Goal: Check status: Check status

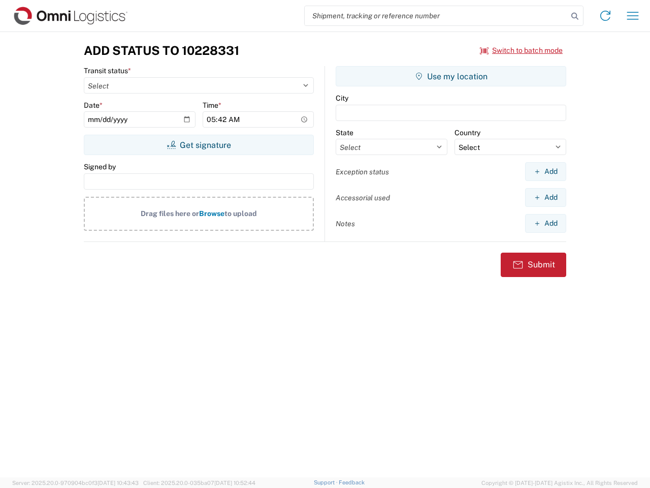
click at [436, 16] on input "search" at bounding box center [436, 15] width 263 height 19
click at [575, 16] on icon at bounding box center [575, 16] width 14 height 14
click at [606, 16] on icon at bounding box center [606, 16] width 16 height 16
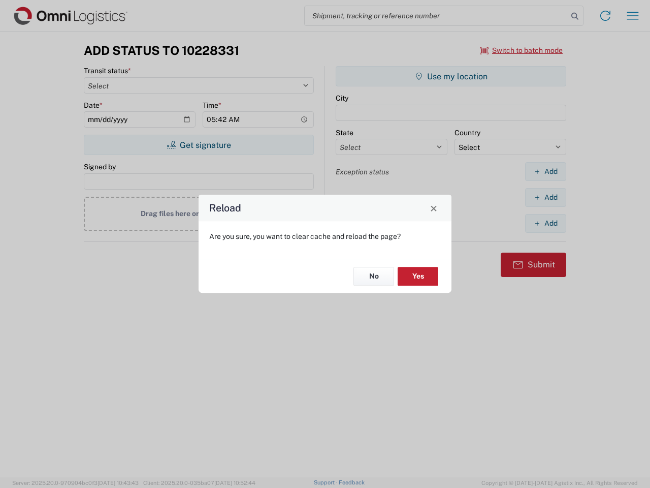
click at [633, 16] on div "Reload Are you sure, you want to clear cache and reload the page? No Yes" at bounding box center [325, 244] width 650 height 488
click at [522, 50] on div "Reload Are you sure, you want to clear cache and reload the page? No Yes" at bounding box center [325, 244] width 650 height 488
click at [199, 145] on div "Reload Are you sure, you want to clear cache and reload the page? No Yes" at bounding box center [325, 244] width 650 height 488
click at [451, 76] on div "Reload Are you sure, you want to clear cache and reload the page? No Yes" at bounding box center [325, 244] width 650 height 488
click at [546, 171] on div "Reload Are you sure, you want to clear cache and reload the page? No Yes" at bounding box center [325, 244] width 650 height 488
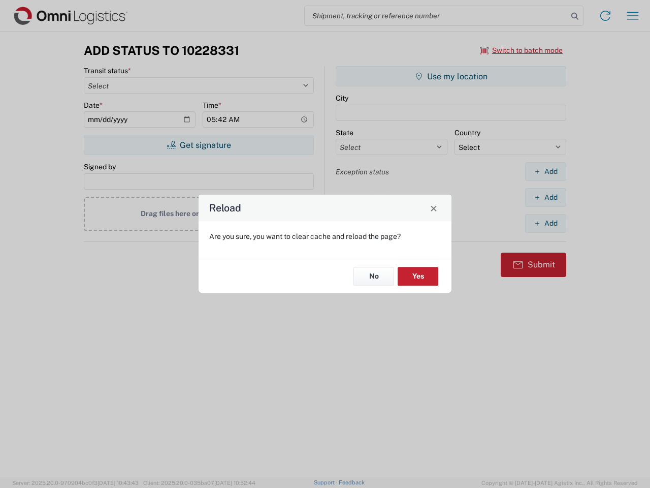
click at [546, 197] on div "Reload Are you sure, you want to clear cache and reload the page? No Yes" at bounding box center [325, 244] width 650 height 488
click at [546, 223] on div "Reload Are you sure, you want to clear cache and reload the page? No Yes" at bounding box center [325, 244] width 650 height 488
